Goal: Information Seeking & Learning: Learn about a topic

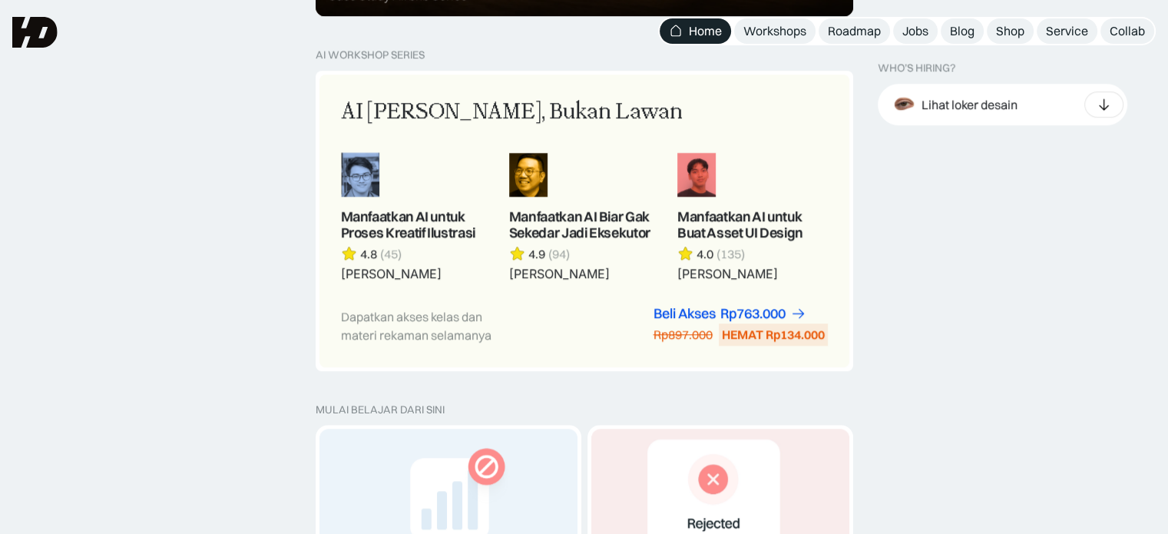
scroll to position [1370, 0]
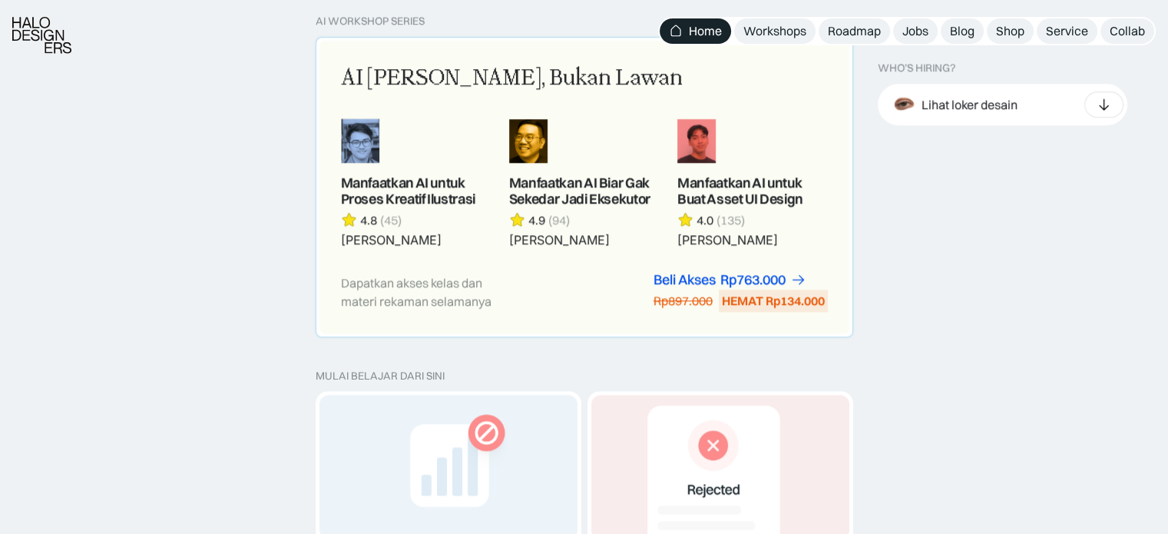
click at [784, 121] on link at bounding box center [753, 182] width 150 height 129
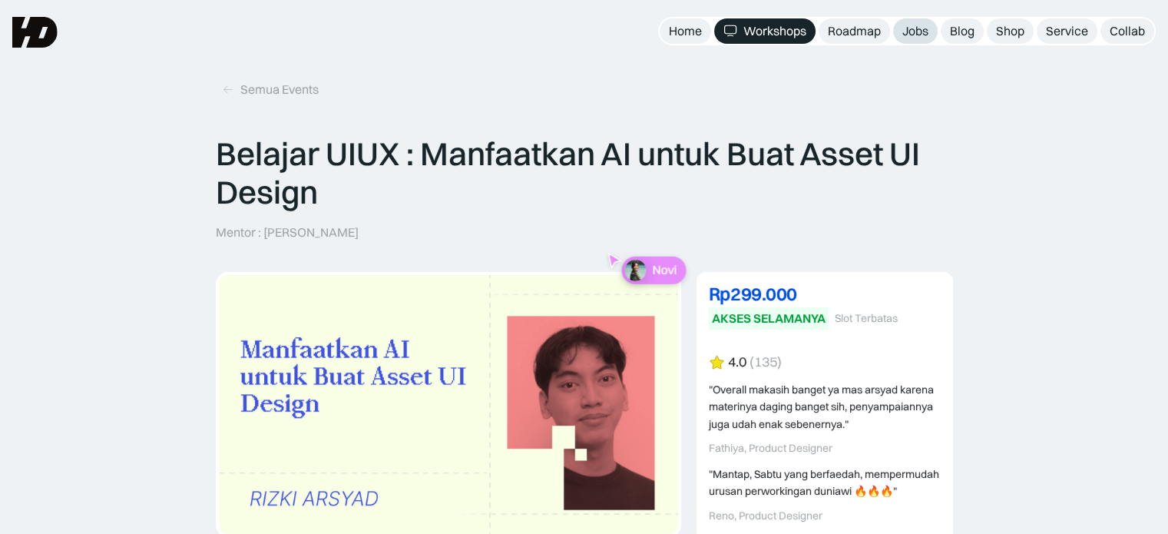
click at [913, 30] on div "Jobs" at bounding box center [916, 31] width 26 height 16
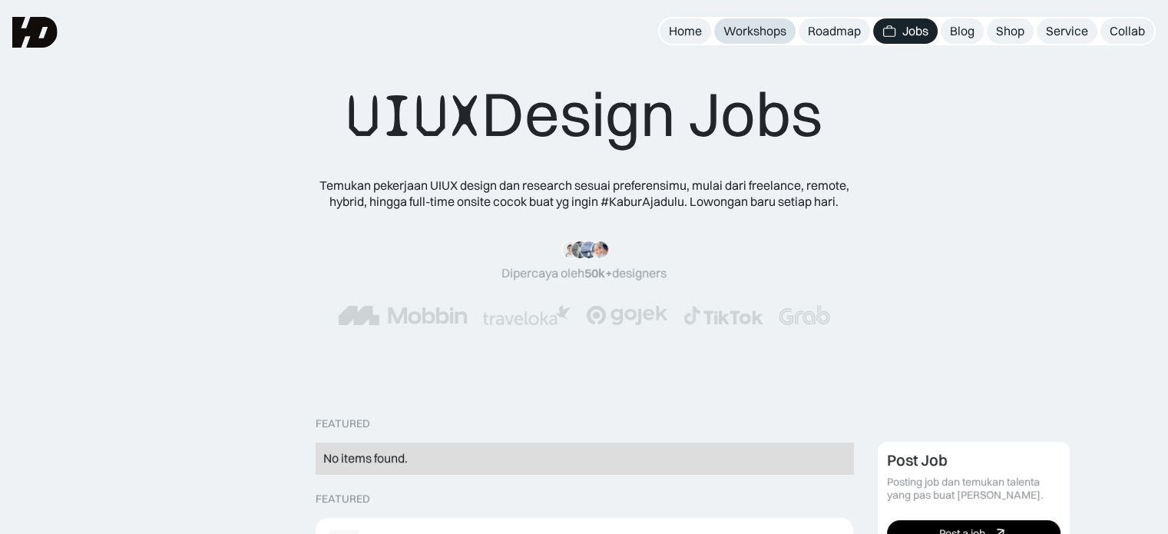
click at [758, 36] on div "Workshops" at bounding box center [755, 31] width 63 height 16
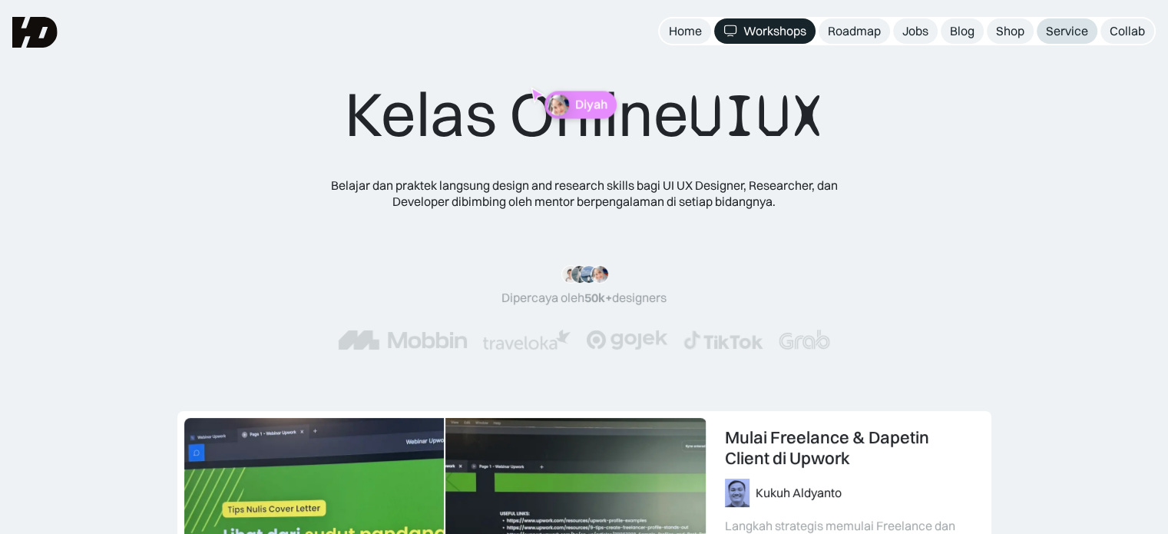
click at [1040, 39] on link "Service" at bounding box center [1067, 30] width 61 height 25
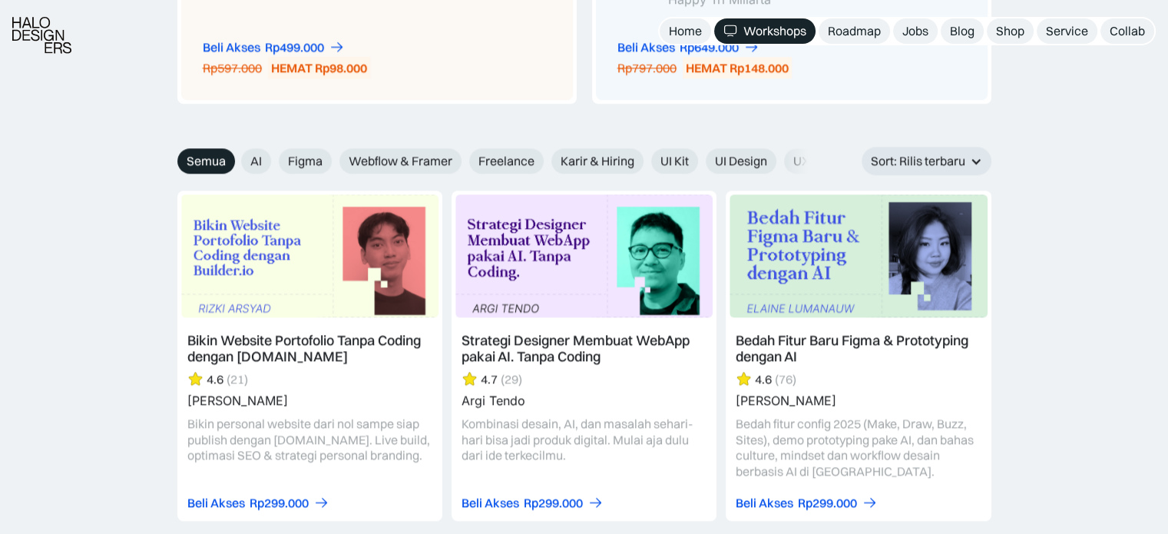
scroll to position [1726, 0]
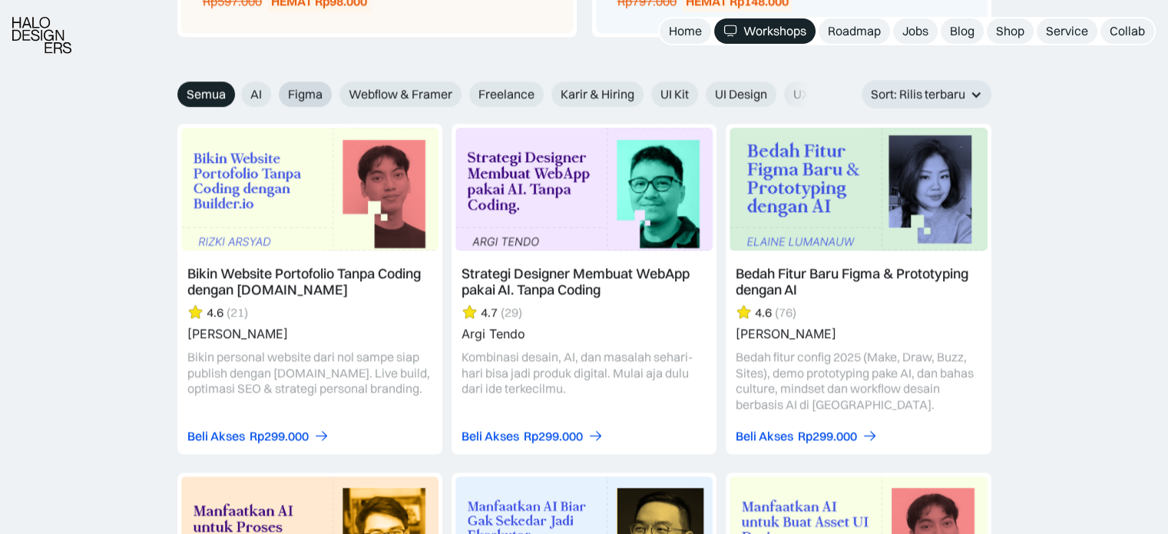
click at [307, 86] on span "Figma" at bounding box center [305, 94] width 35 height 16
click at [273, 86] on input "Figma" at bounding box center [268, 89] width 10 height 10
radio input "true"
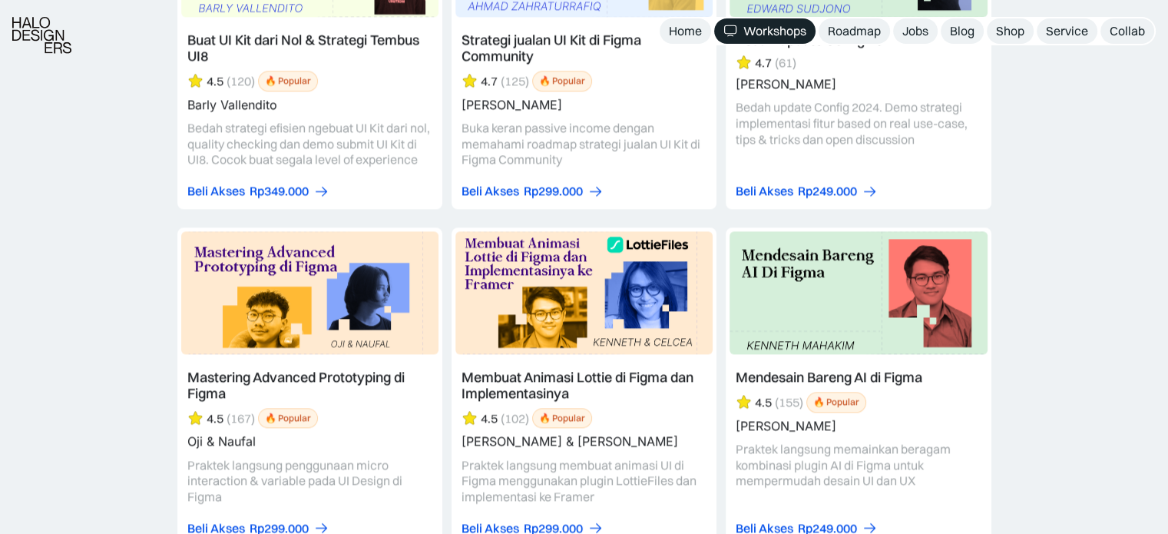
scroll to position [1970, 0]
